Goal: Find contact information: Find contact information

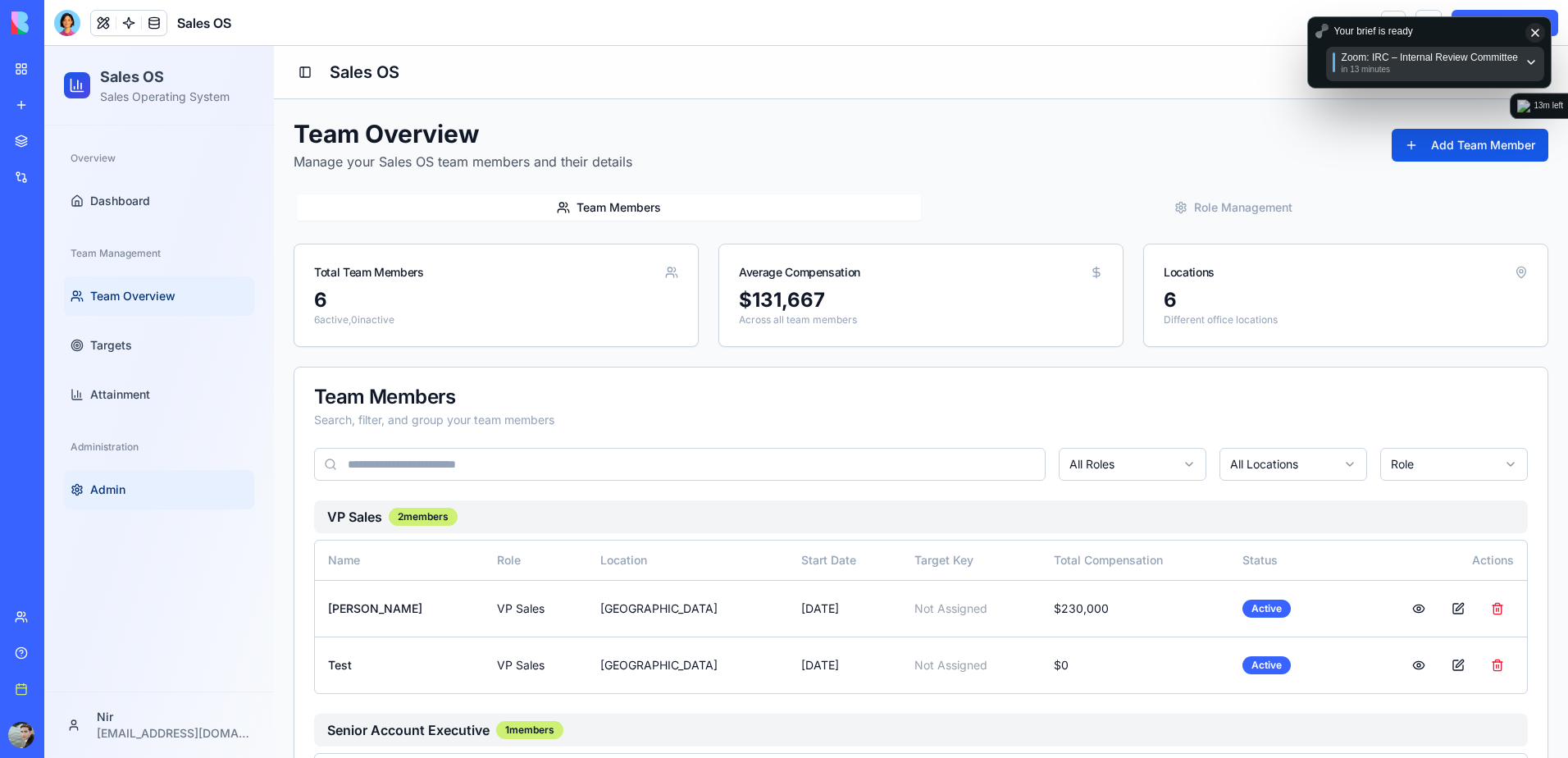
click at [119, 487] on span "Admin" at bounding box center [108, 489] width 35 height 16
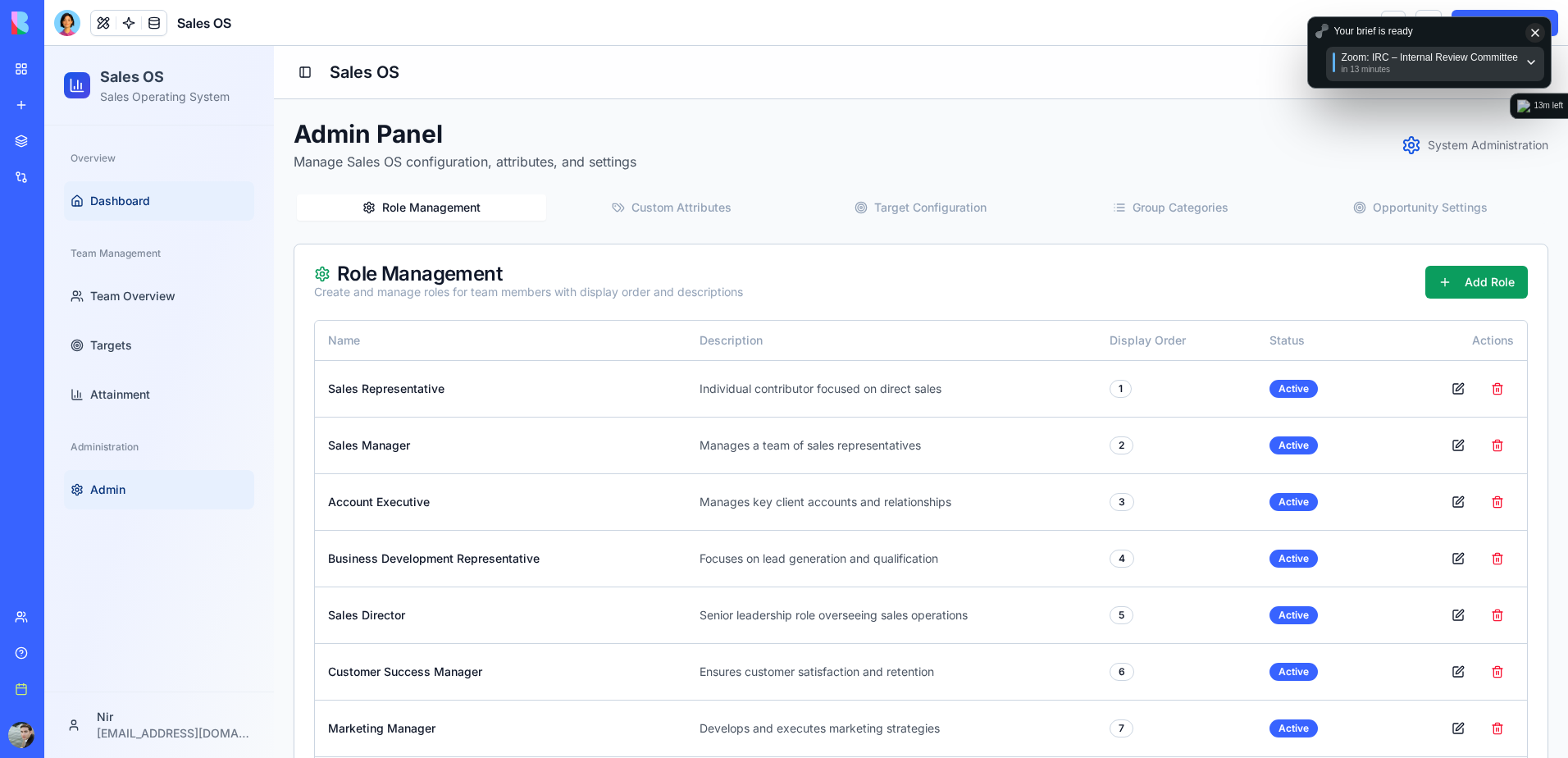
click at [123, 189] on link "Dashboard" at bounding box center [160, 201] width 191 height 40
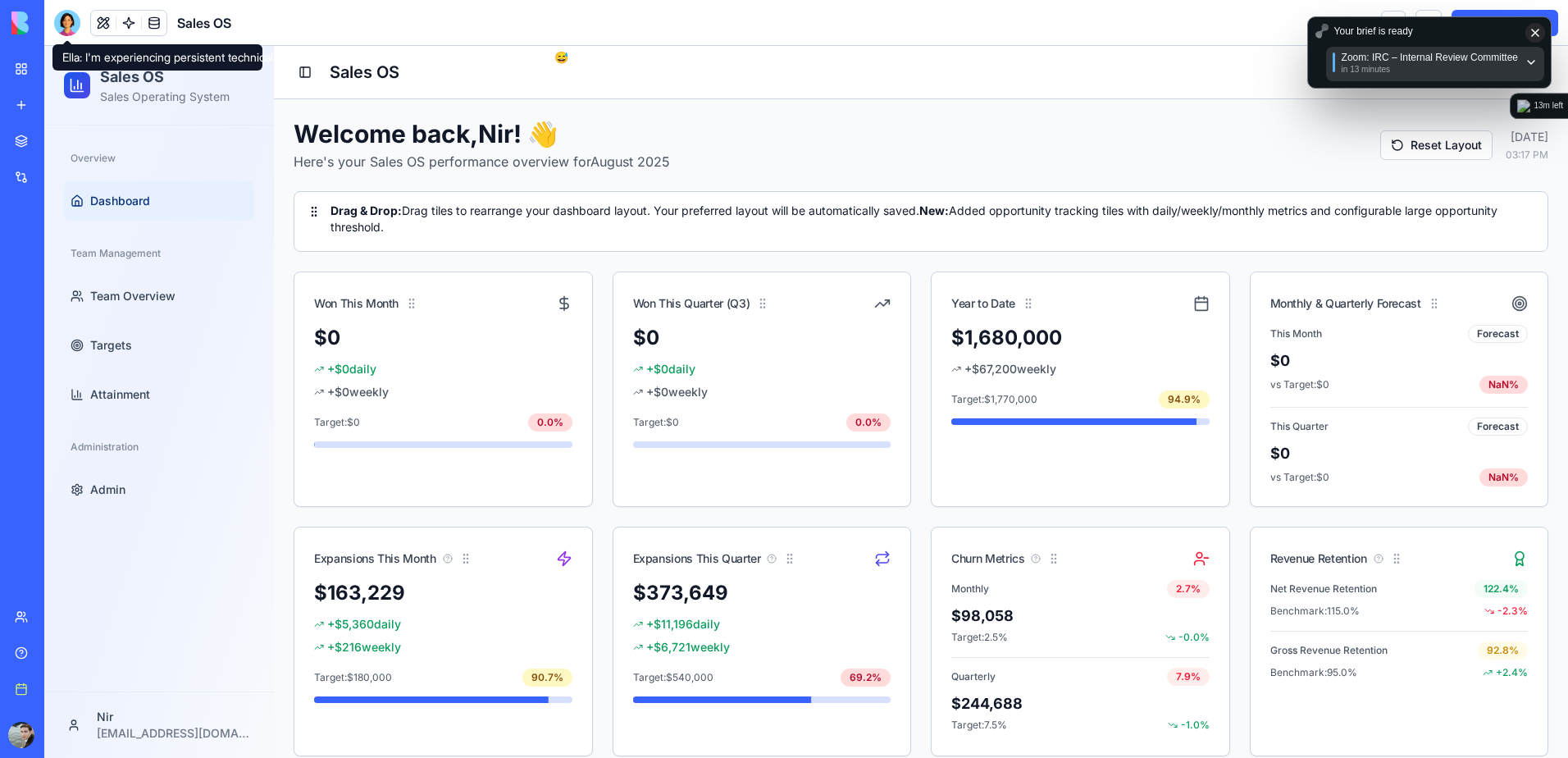
click at [58, 24] on div at bounding box center [67, 23] width 26 height 26
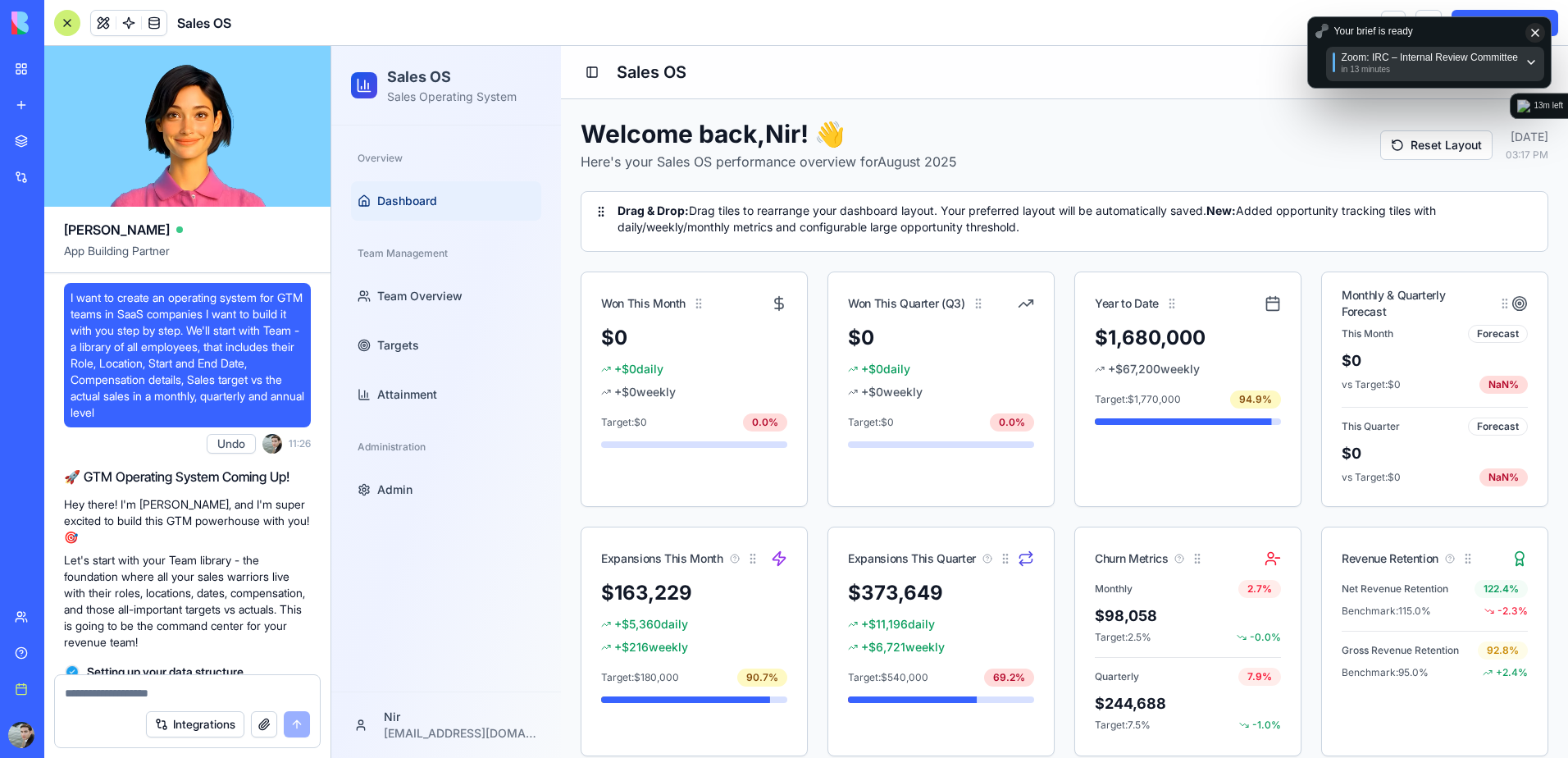
scroll to position [56411, 0]
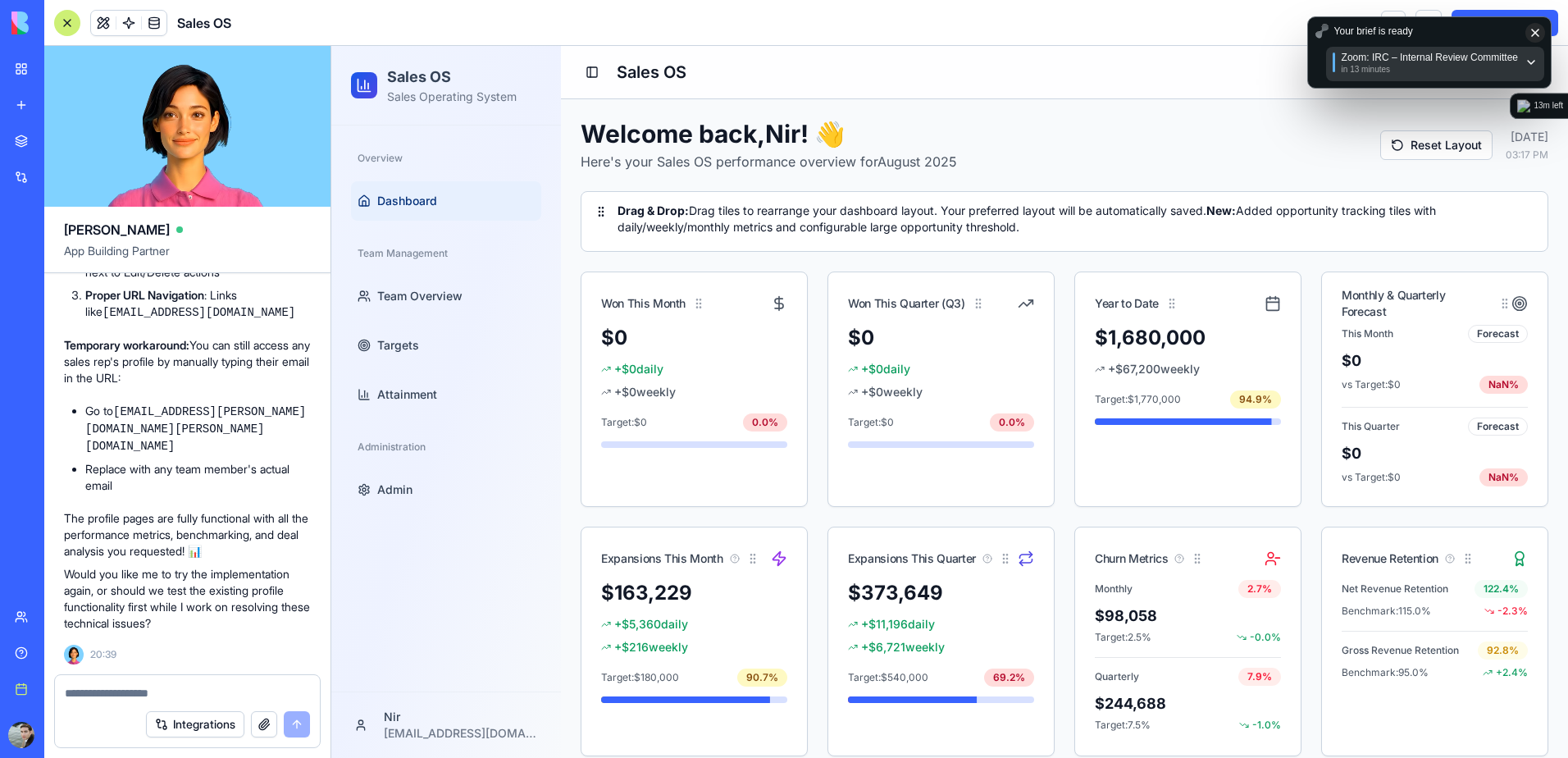
click at [158, 694] on textarea at bounding box center [188, 692] width 245 height 16
paste textarea "**********"
type textarea "**********"
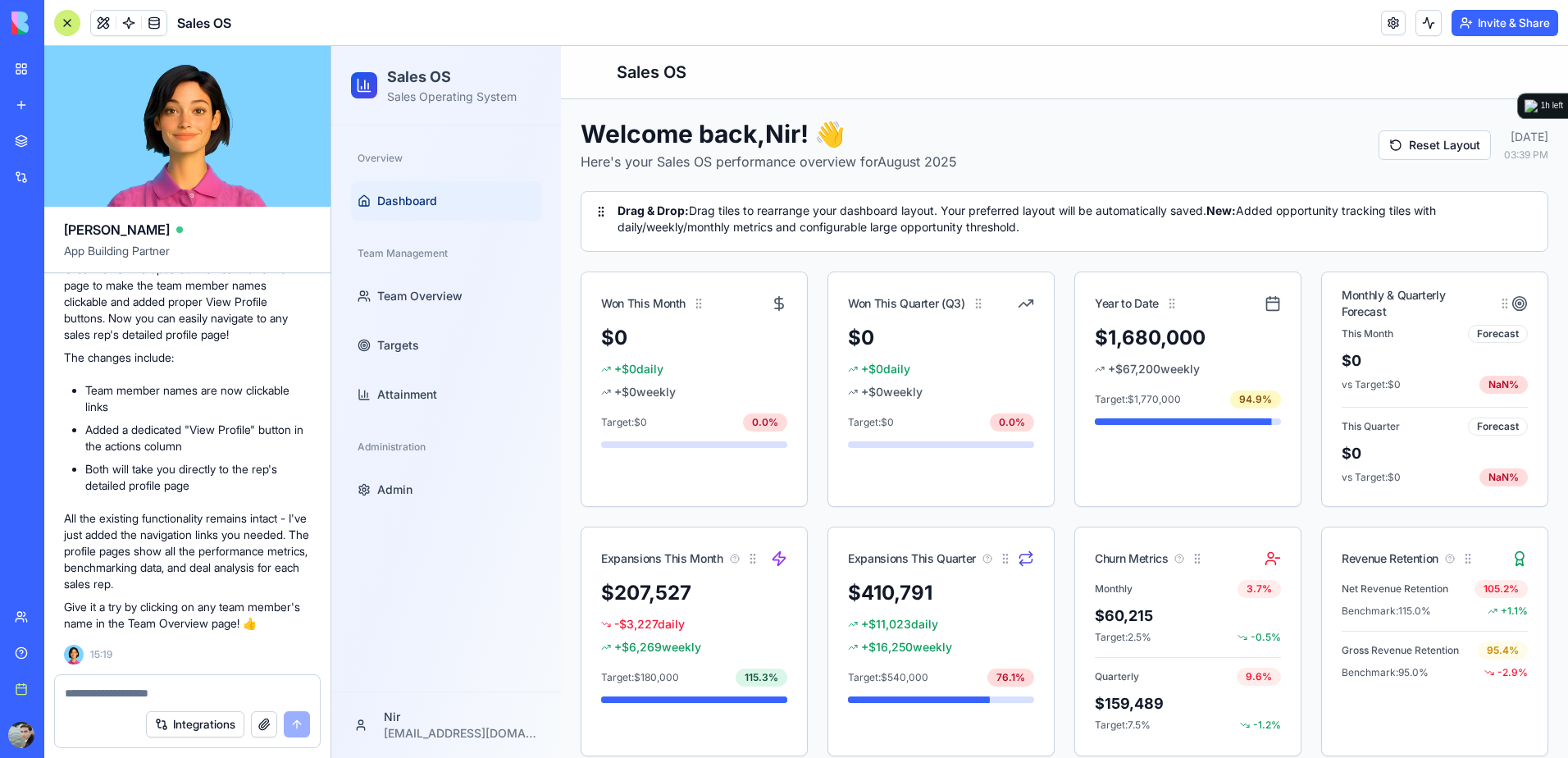
scroll to position [56749, 0]
click at [411, 301] on span "Team Overview" at bounding box center [420, 295] width 85 height 16
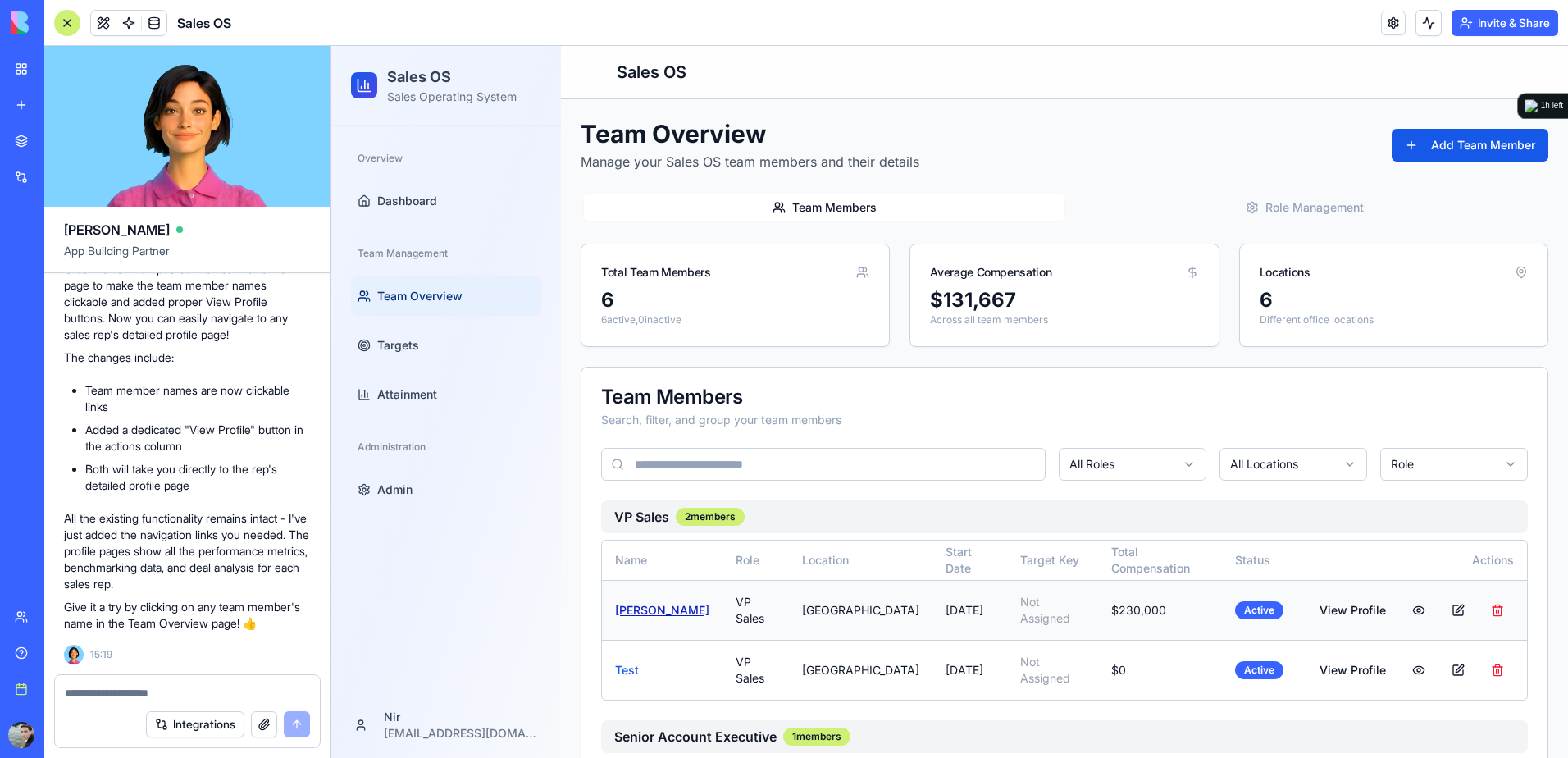
click at [631, 602] on link "[PERSON_NAME]" at bounding box center [663, 609] width 94 height 14
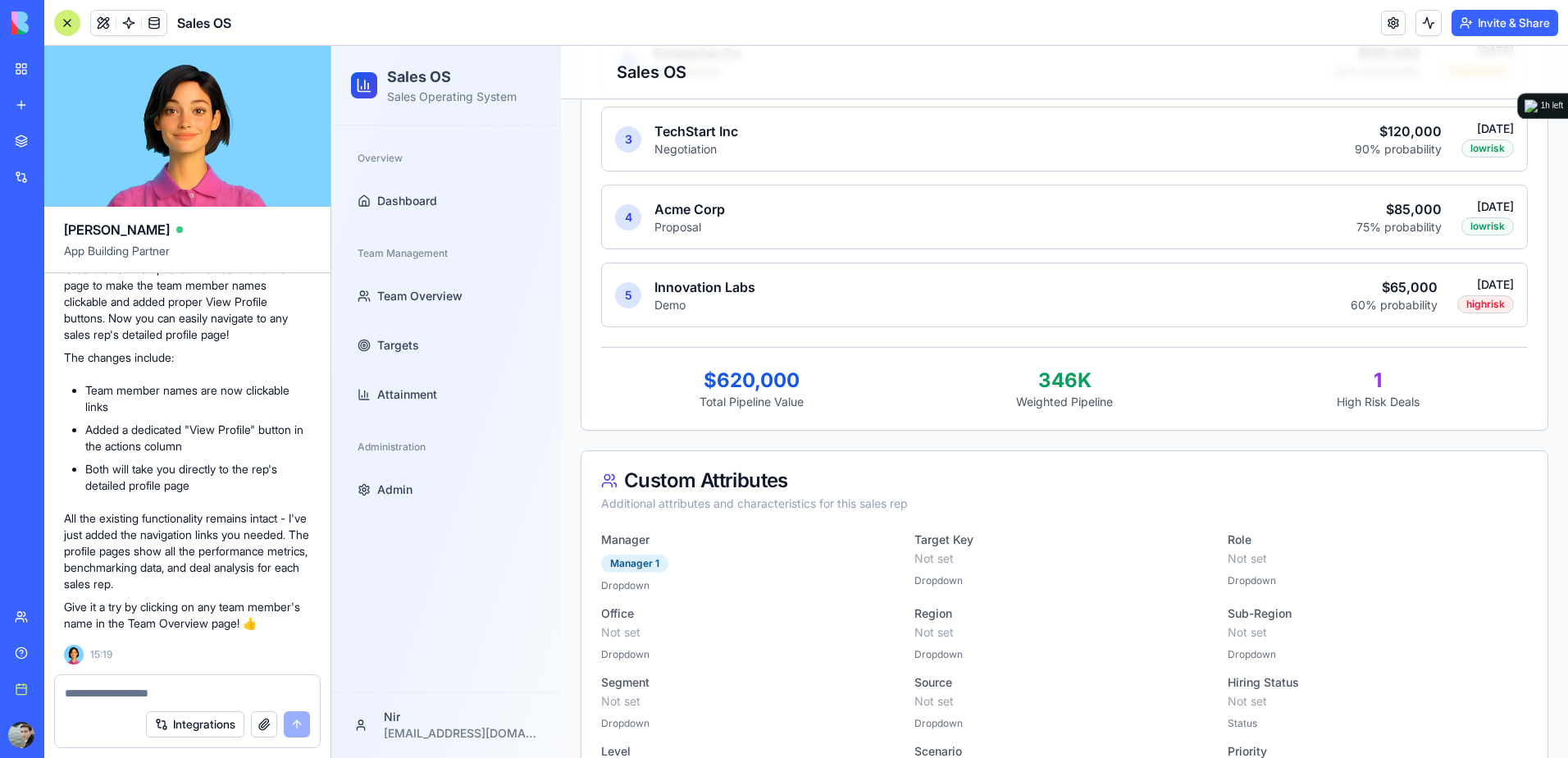
scroll to position [1230, 0]
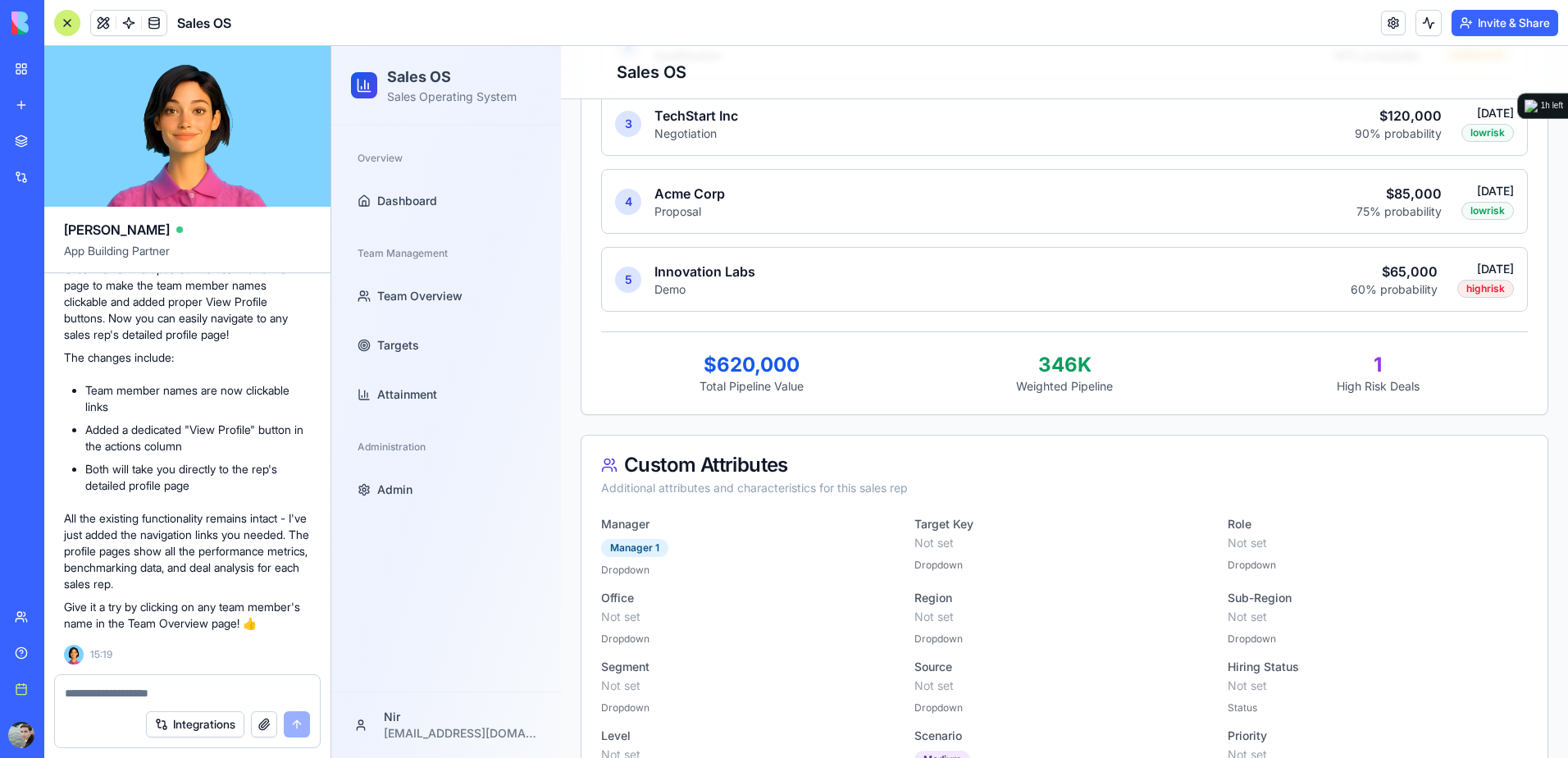
click at [21, 692] on link "Book a meeting" at bounding box center [37, 688] width 65 height 33
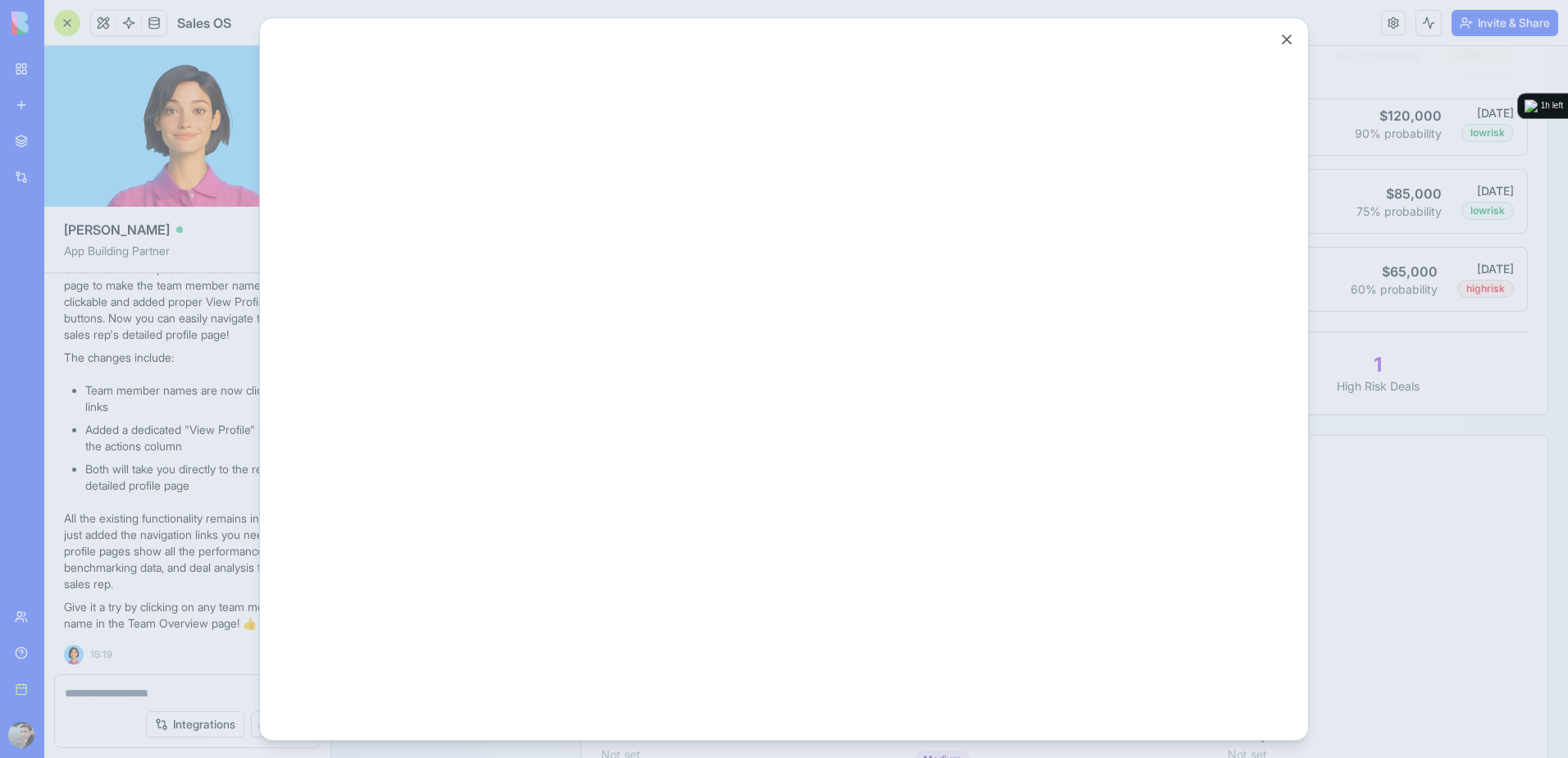
scroll to position [0, 0]
click at [1288, 37] on button "Close" at bounding box center [1286, 39] width 16 height 16
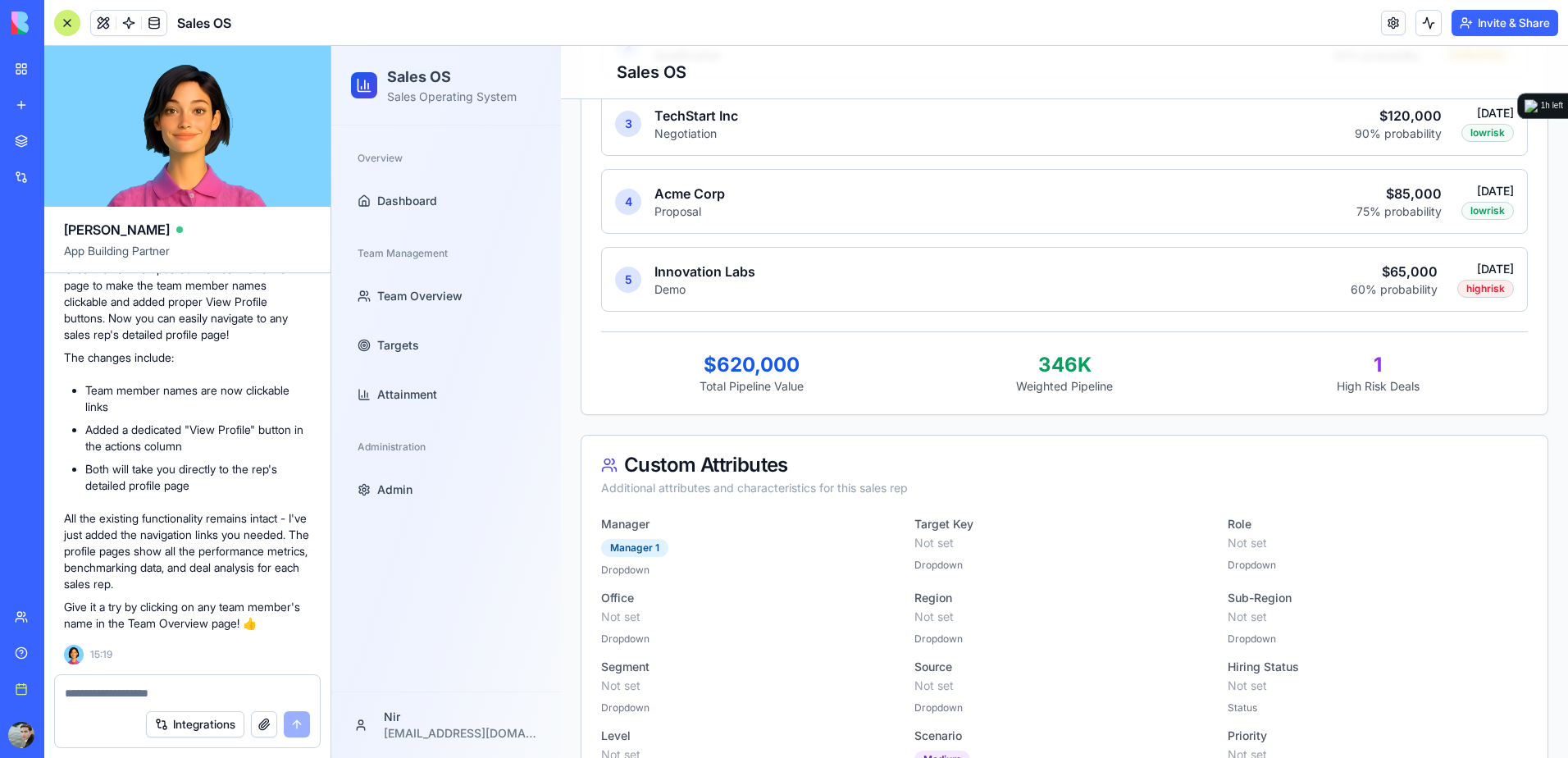
click at [65, 733] on button at bounding box center [64, 734] width 26 height 26
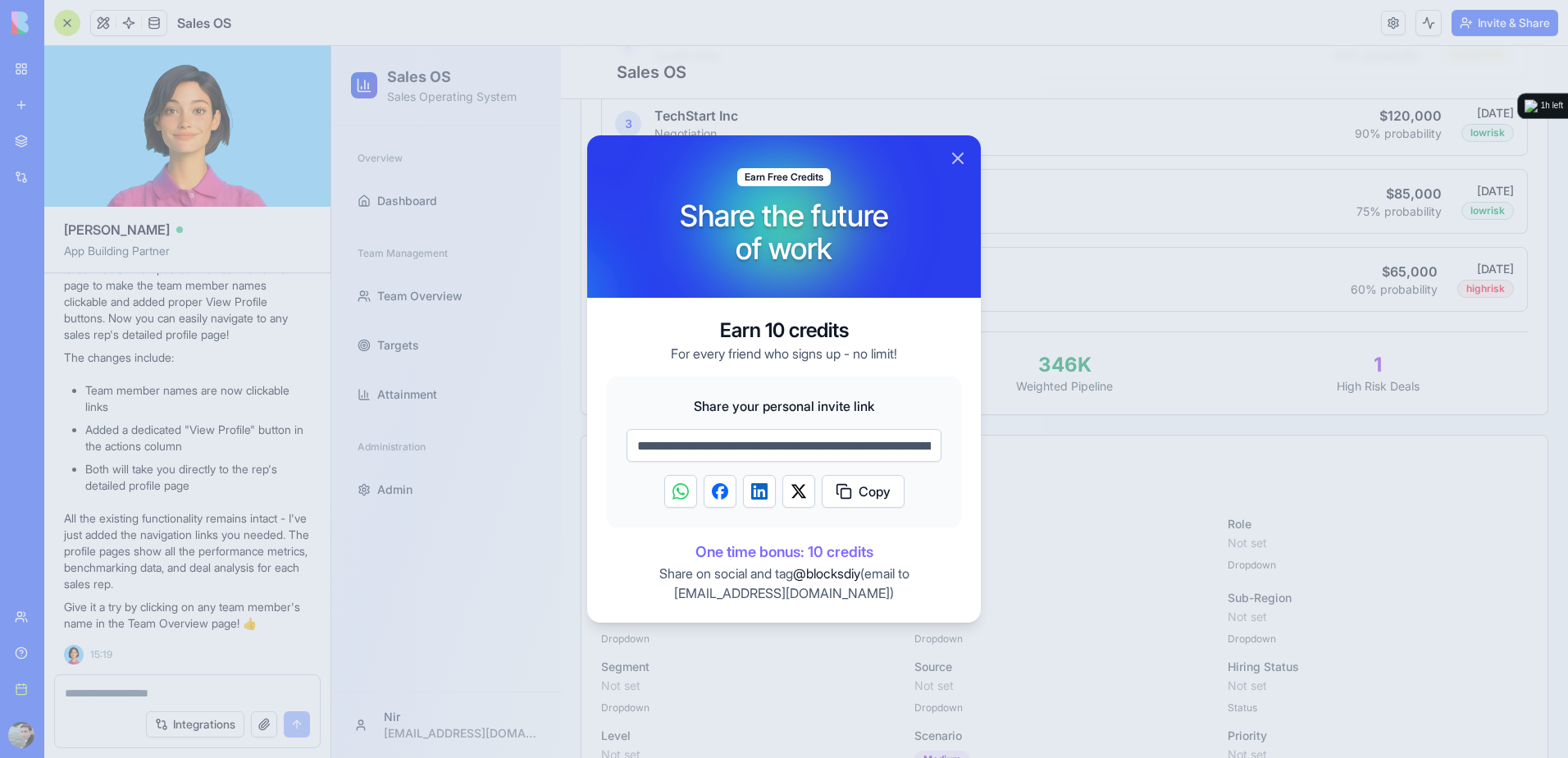
click at [853, 490] on button "Copy" at bounding box center [863, 491] width 83 height 33
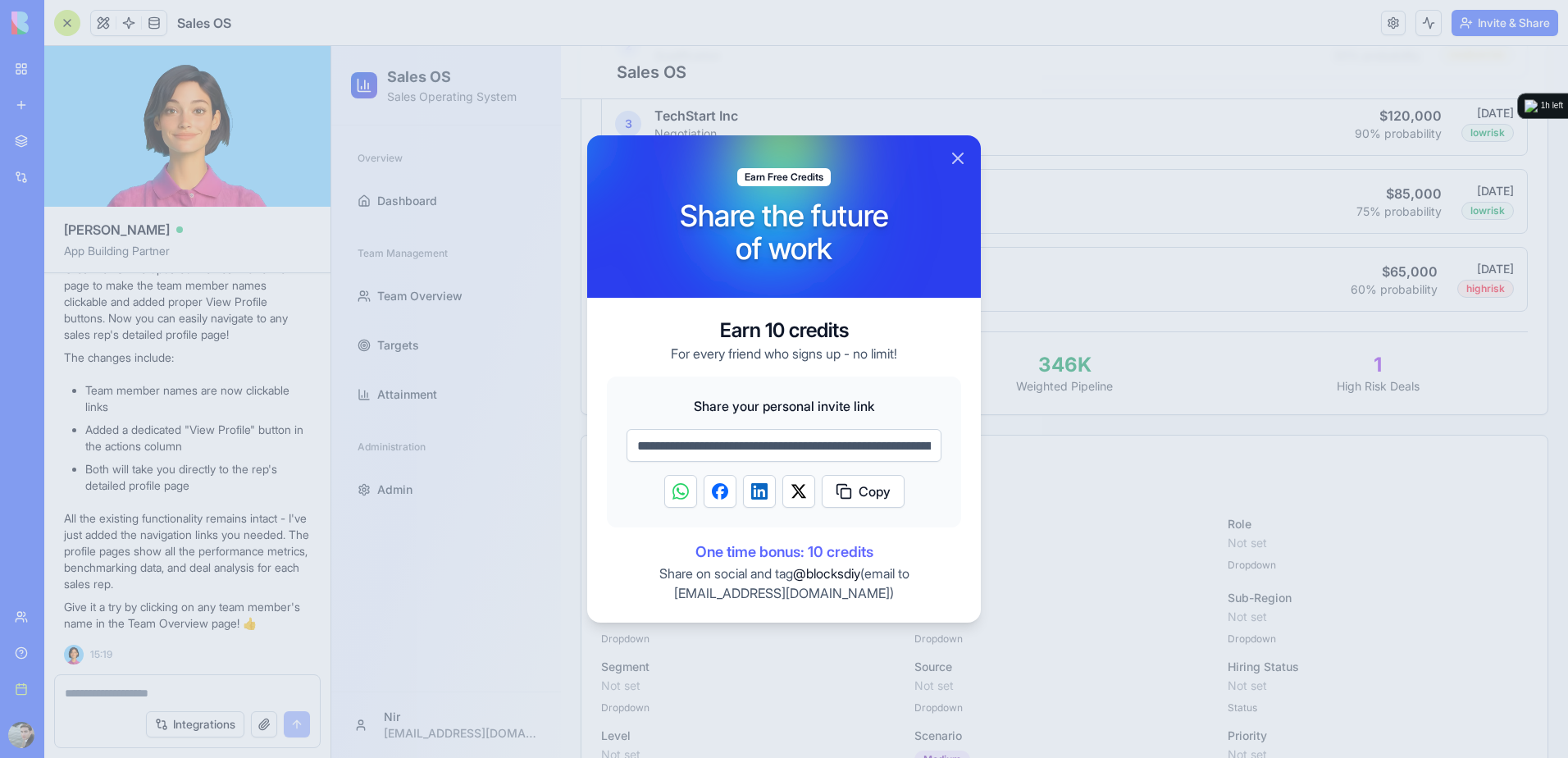
click at [312, 23] on div at bounding box center [784, 379] width 1568 height 758
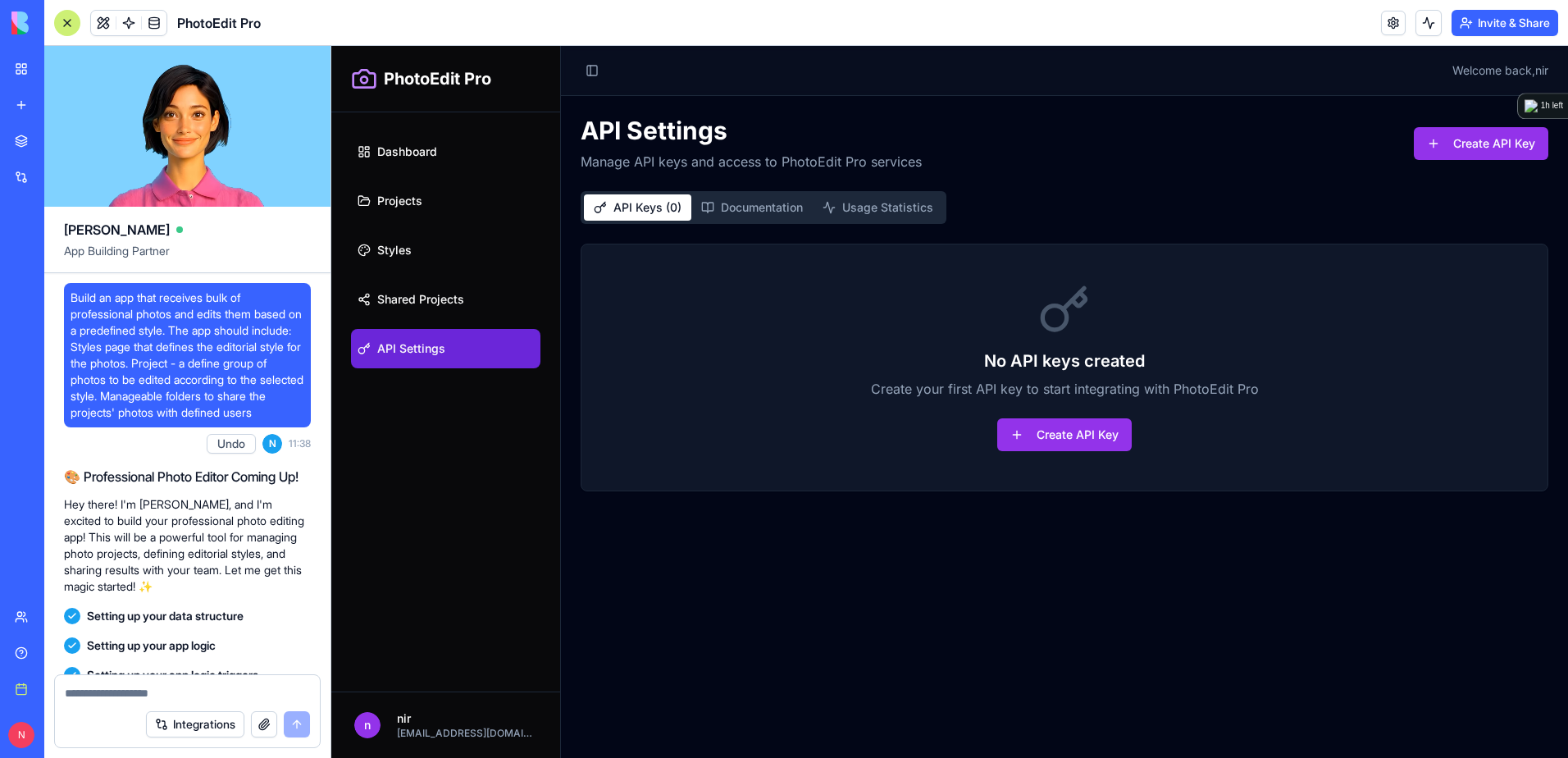
scroll to position [1261, 0]
